Goal: Task Accomplishment & Management: Use online tool/utility

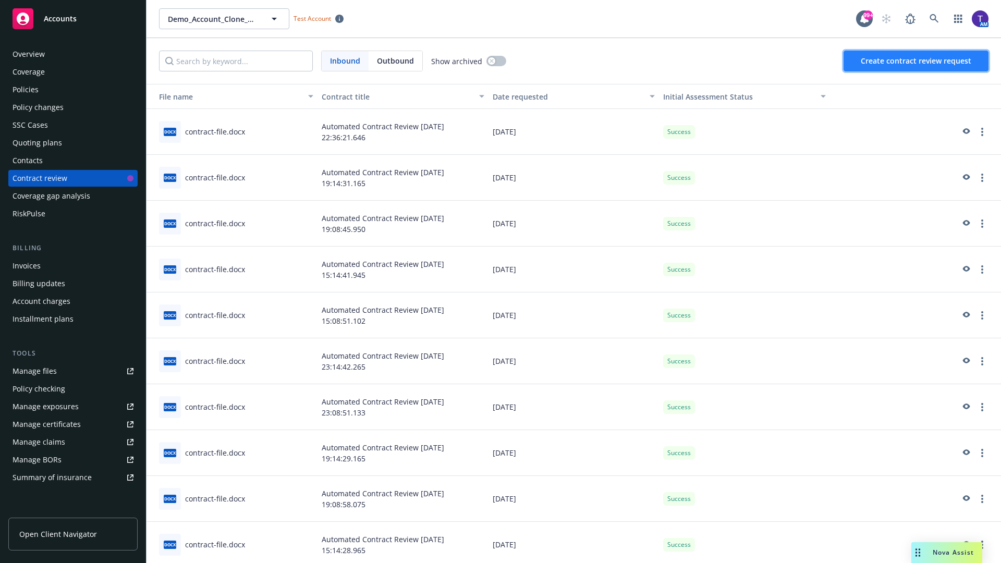
click at [917, 61] on span "Create contract review request" at bounding box center [916, 61] width 111 height 10
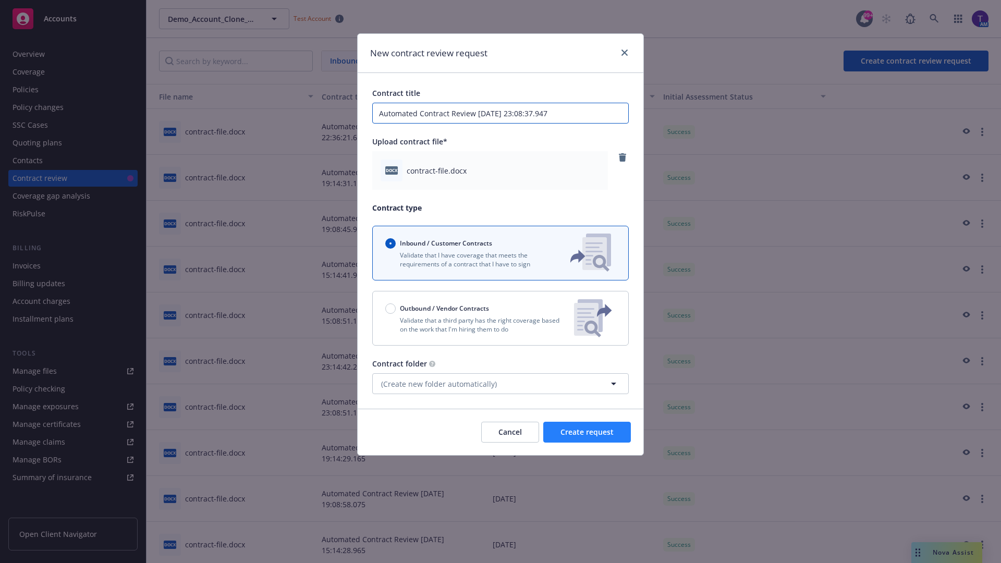
type input "Automated Contract Review [DATE] 23:08:37.947"
click at [587, 432] on span "Create request" at bounding box center [587, 432] width 53 height 10
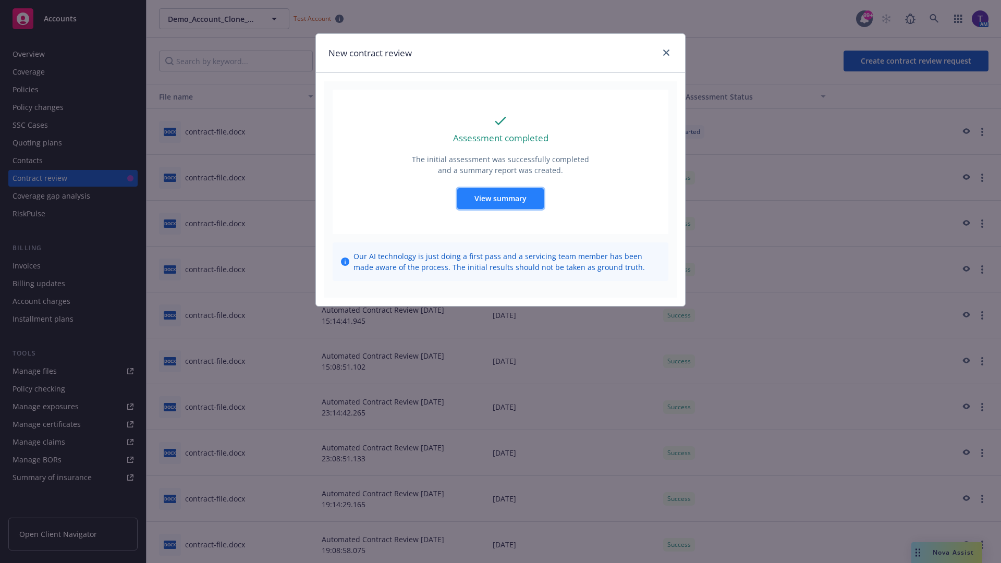
click at [500, 198] on span "View summary" at bounding box center [501, 198] width 52 height 10
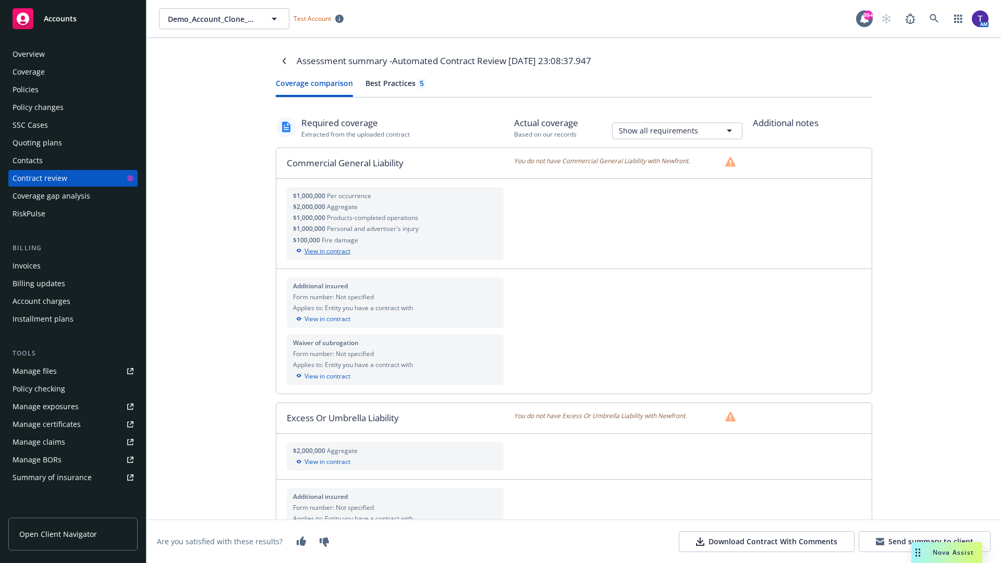
click at [395, 251] on div "View in contract" at bounding box center [395, 251] width 205 height 9
